Goal: Navigation & Orientation: Find specific page/section

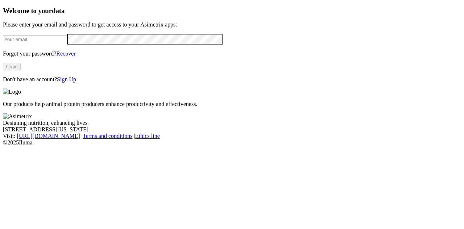
type input "[EMAIL_ADDRESS][DOMAIN_NAME]"
click at [21, 70] on button "Login" at bounding box center [12, 67] width 18 height 8
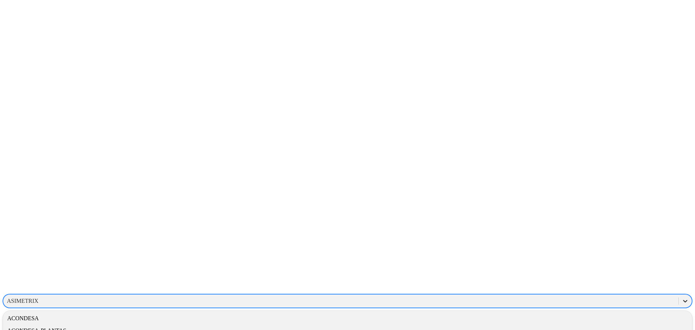
click at [682, 297] on icon at bounding box center [685, 300] width 7 height 7
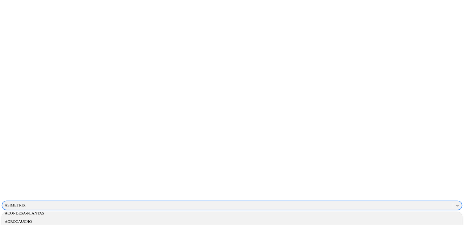
scroll to position [18, 0]
